Goal: Information Seeking & Learning: Learn about a topic

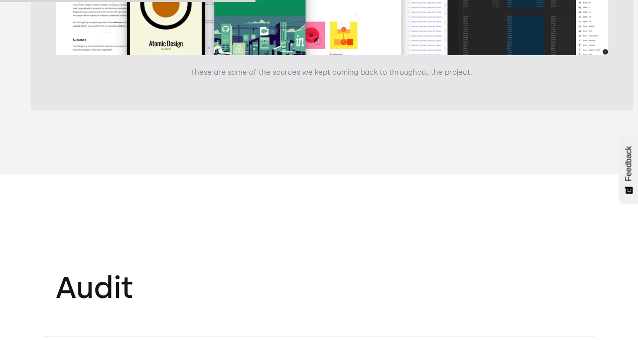
scroll to position [5211, 3]
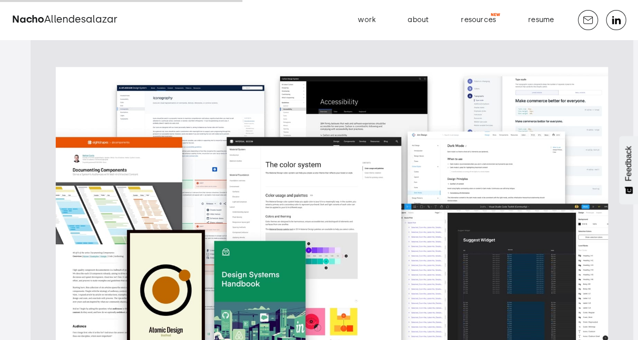
click at [317, 172] on img "open lightbox" at bounding box center [332, 204] width 552 height 275
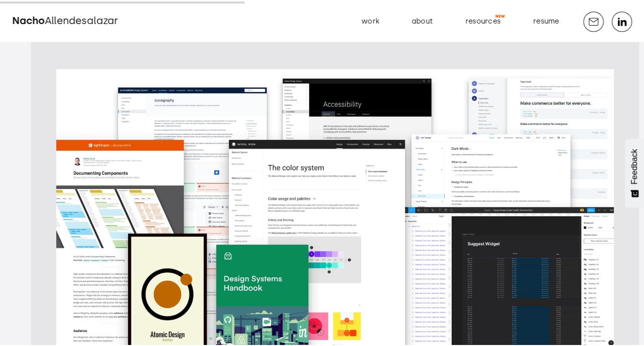
scroll to position [5211, 0]
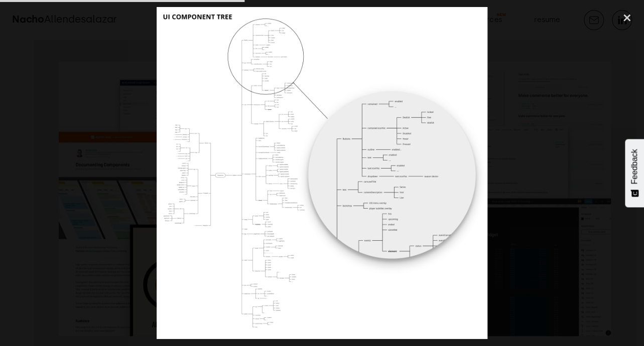
click at [591, 135] on div at bounding box center [322, 173] width 644 height 332
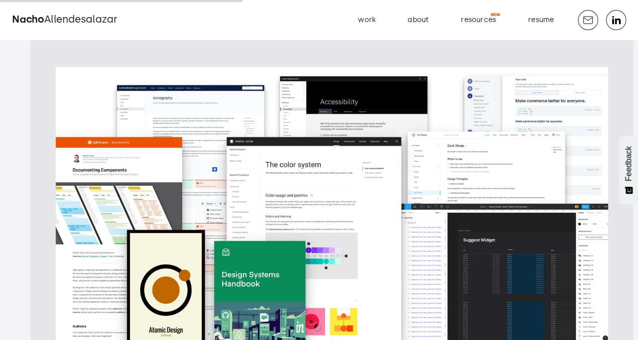
click at [379, 134] on img "open lightbox" at bounding box center [332, 204] width 552 height 275
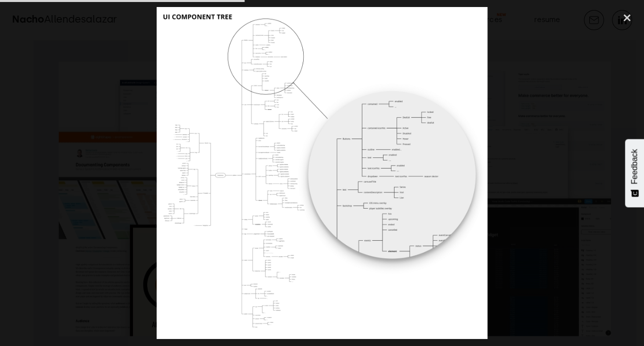
click at [278, 173] on img at bounding box center [322, 173] width 331 height 332
click at [532, 149] on div at bounding box center [322, 173] width 644 height 332
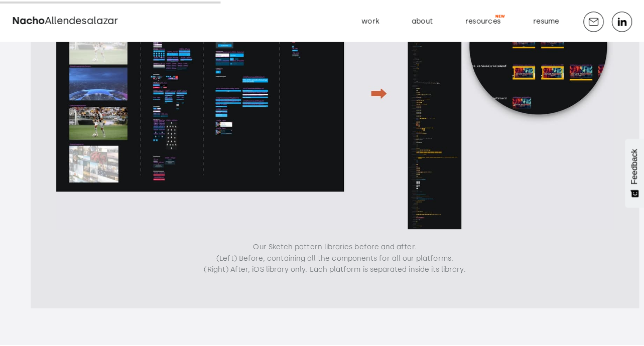
scroll to position [4608, 0]
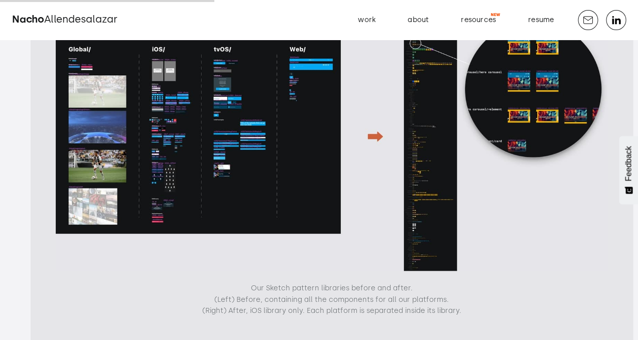
click at [289, 131] on img "open lightbox" at bounding box center [332, 136] width 552 height 269
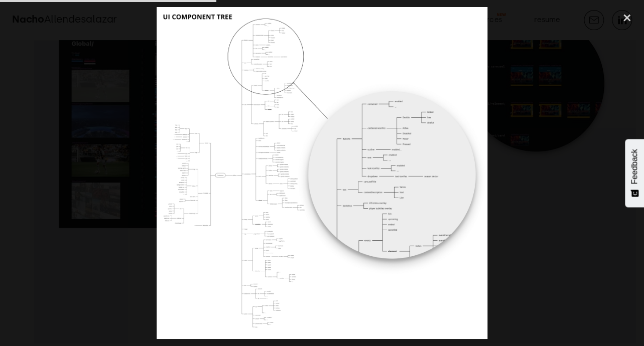
click at [515, 162] on div at bounding box center [322, 173] width 644 height 332
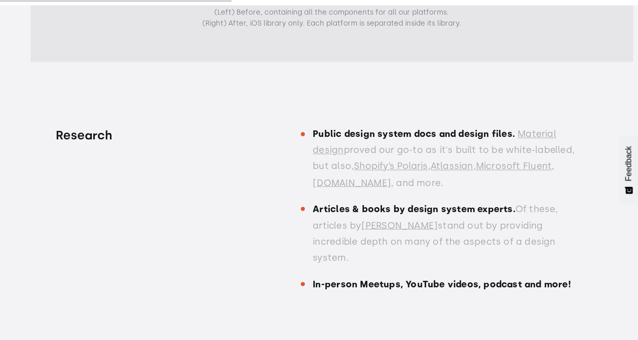
scroll to position [5215, 0]
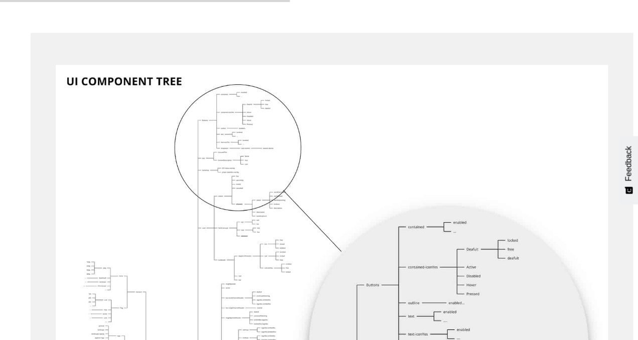
scroll to position [6256, 0]
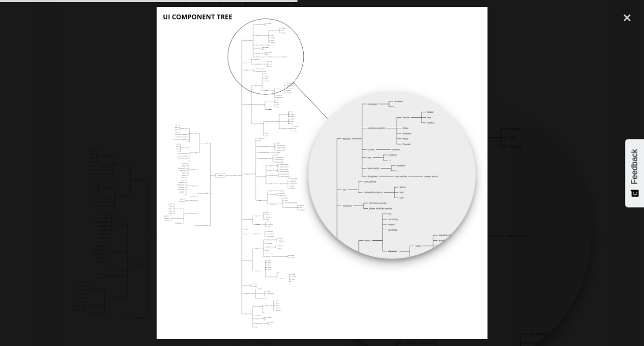
click at [521, 142] on div at bounding box center [322, 173] width 644 height 332
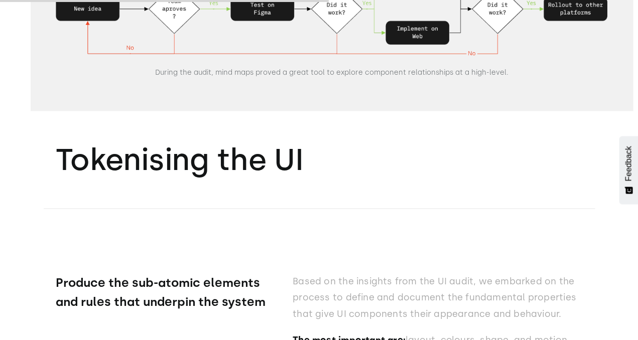
scroll to position [7099, 0]
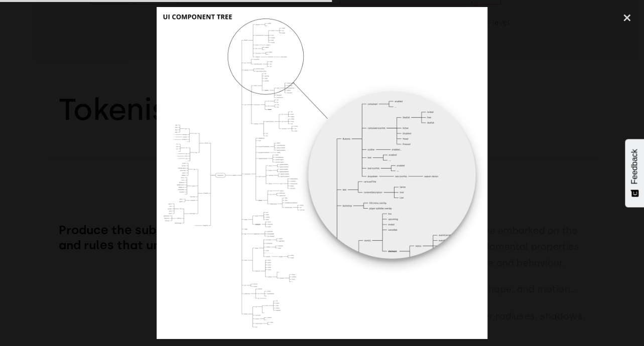
click at [529, 75] on div at bounding box center [322, 173] width 644 height 332
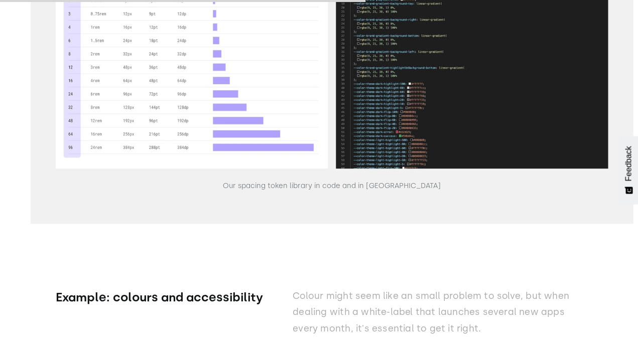
scroll to position [8068, 0]
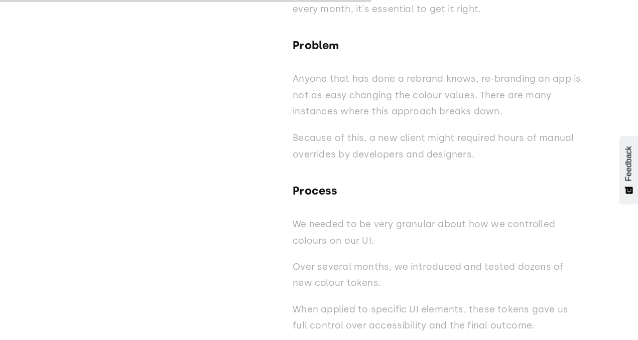
scroll to position [8387, 0]
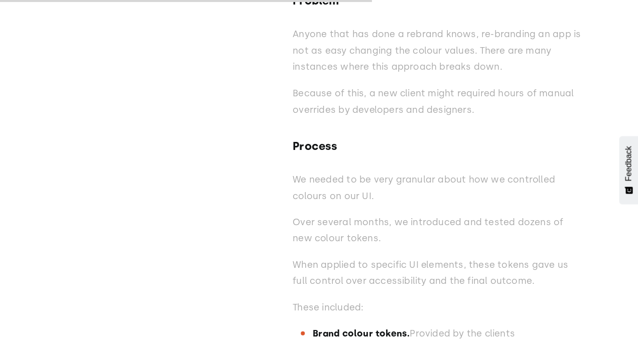
drag, startPoint x: 297, startPoint y: 103, endPoint x: 271, endPoint y: 164, distance: 65.9
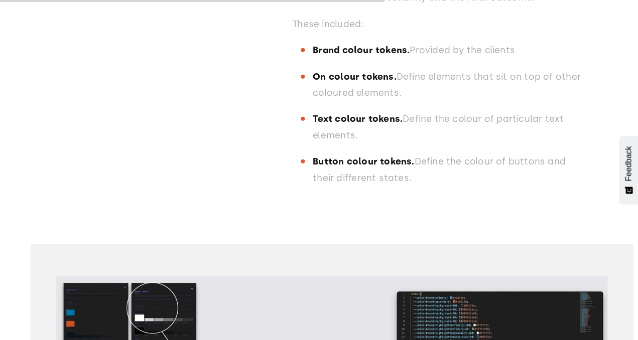
scroll to position [8855, 0]
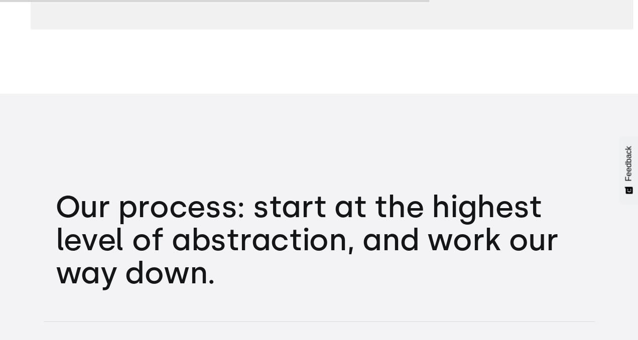
scroll to position [10198, 0]
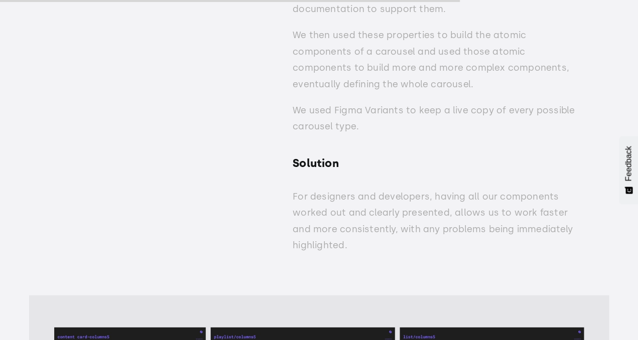
scroll to position [10799, 0]
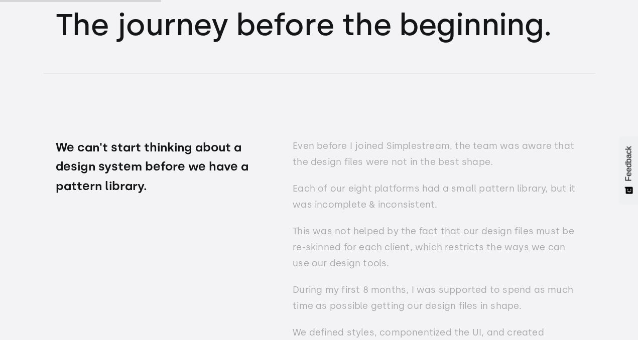
scroll to position [4085, 0]
